Goal: Information Seeking & Learning: Learn about a topic

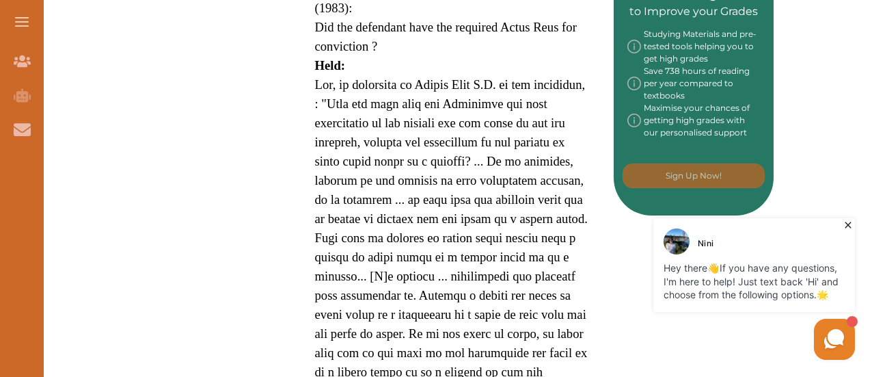
scroll to position [762, 0]
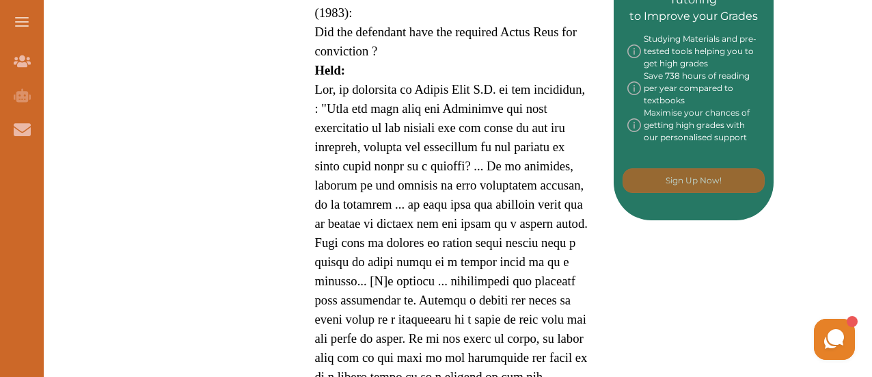
scroll to position [762, 0]
